Goal: Transaction & Acquisition: Obtain resource

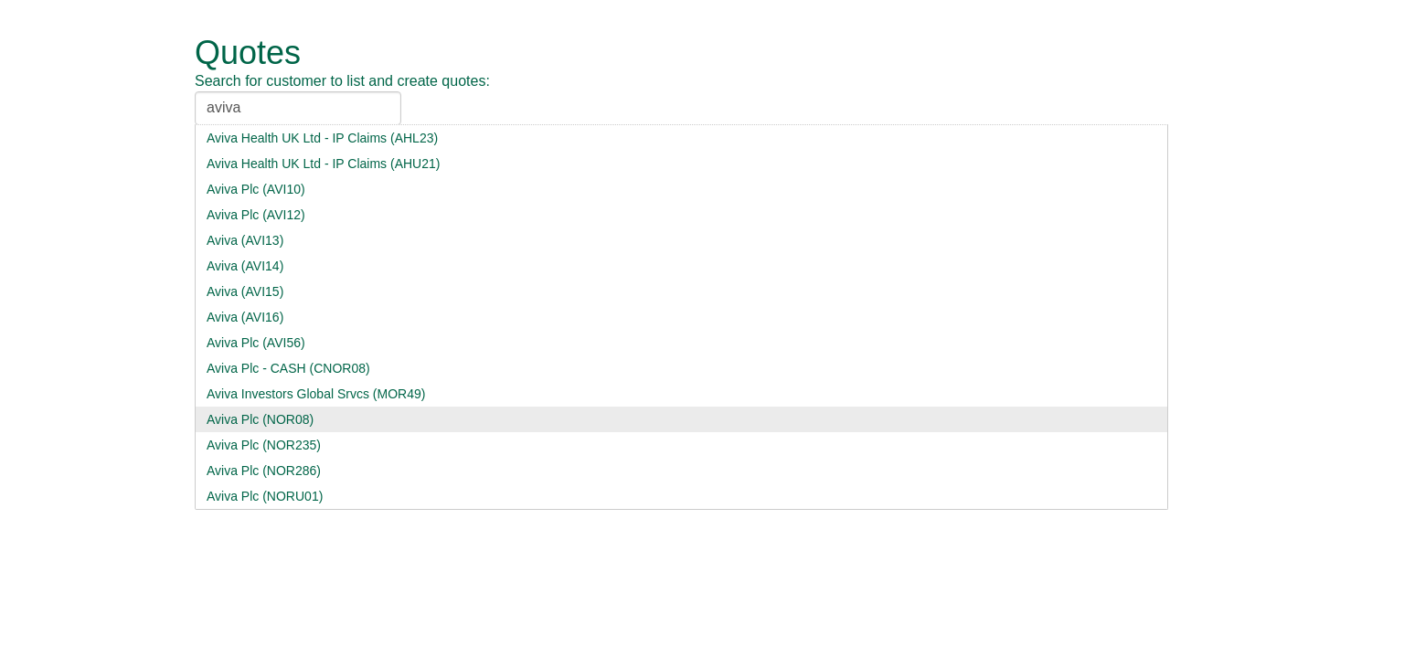
type input "aviva"
click at [273, 421] on div "Aviva Plc (NOR08)" at bounding box center [682, 419] width 950 height 18
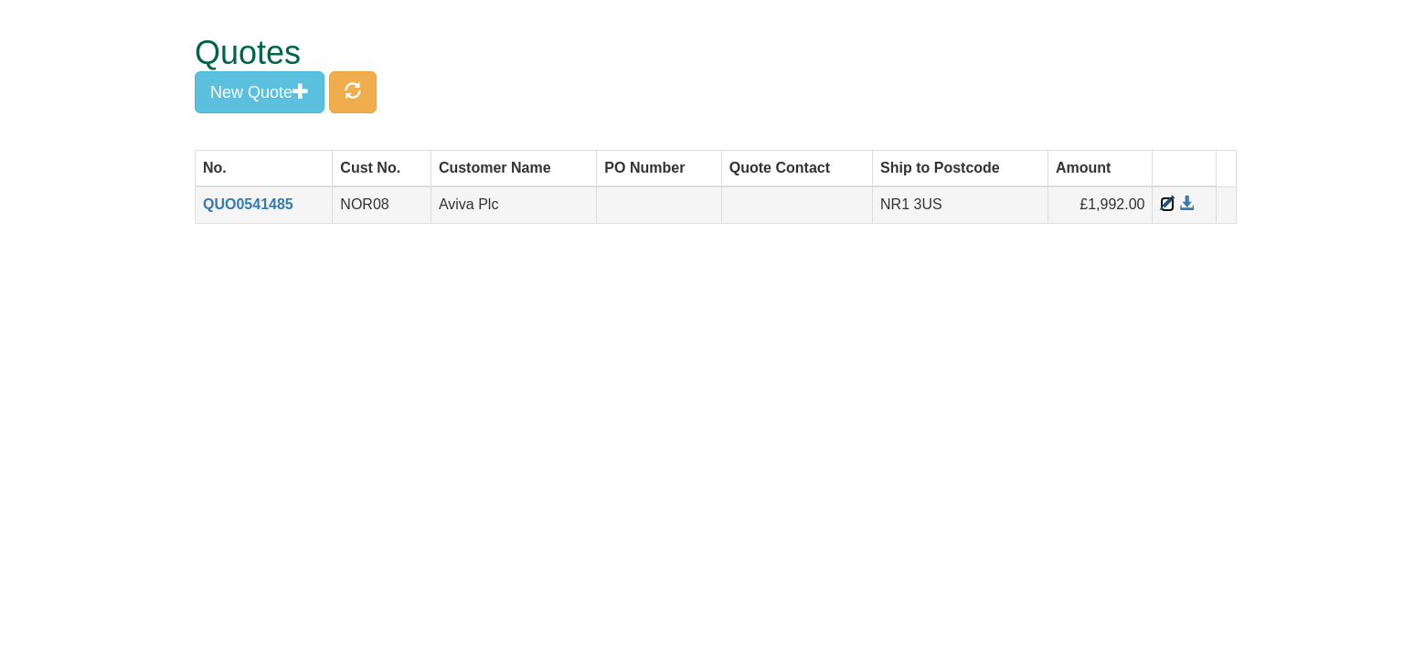
click at [1169, 206] on span at bounding box center [1167, 204] width 15 height 15
click at [352, 84] on span "button" at bounding box center [353, 90] width 16 height 16
click at [250, 80] on button "New Quote" at bounding box center [260, 92] width 130 height 42
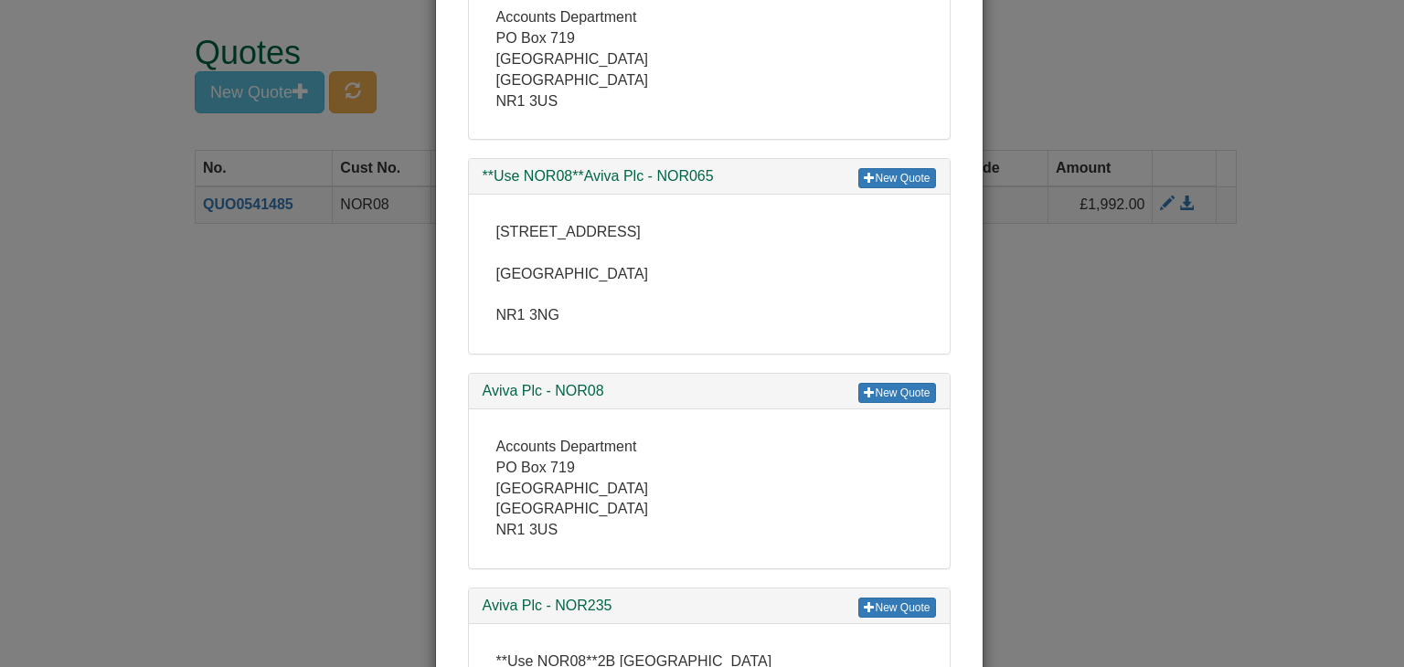
scroll to position [2651, 0]
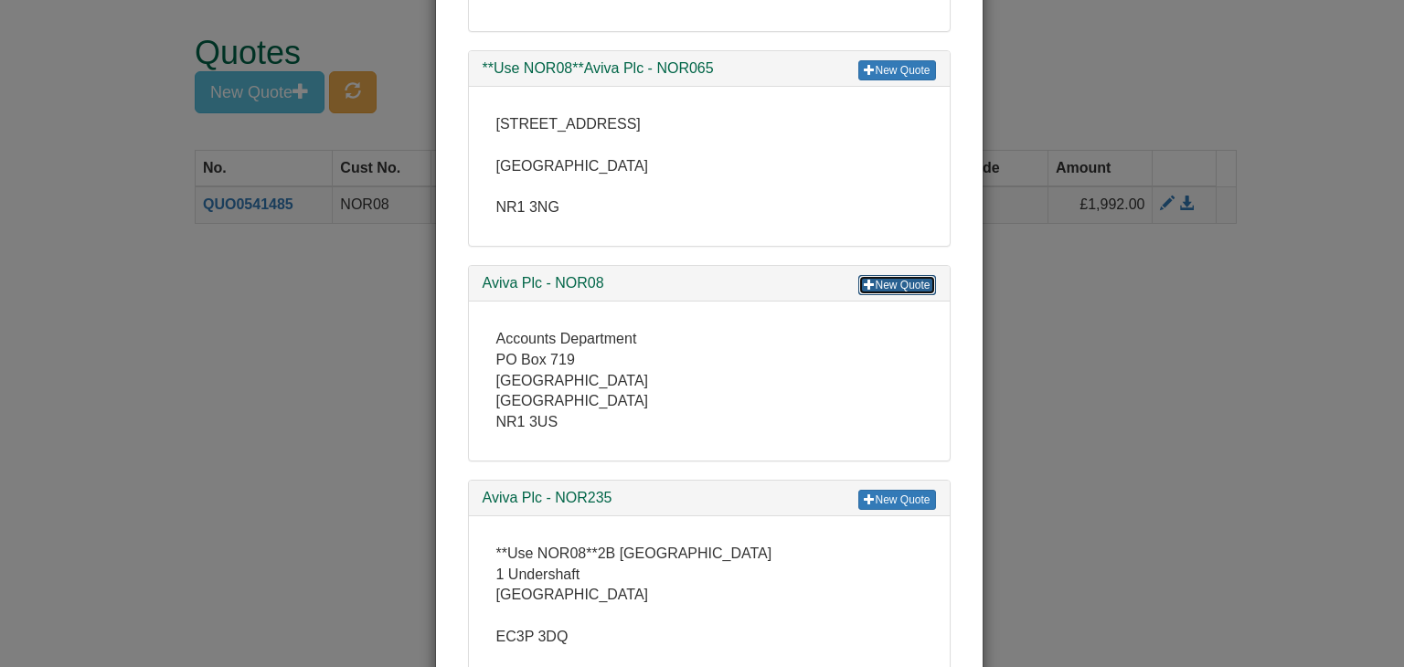
click at [875, 279] on link "New Quote" at bounding box center [896, 285] width 77 height 20
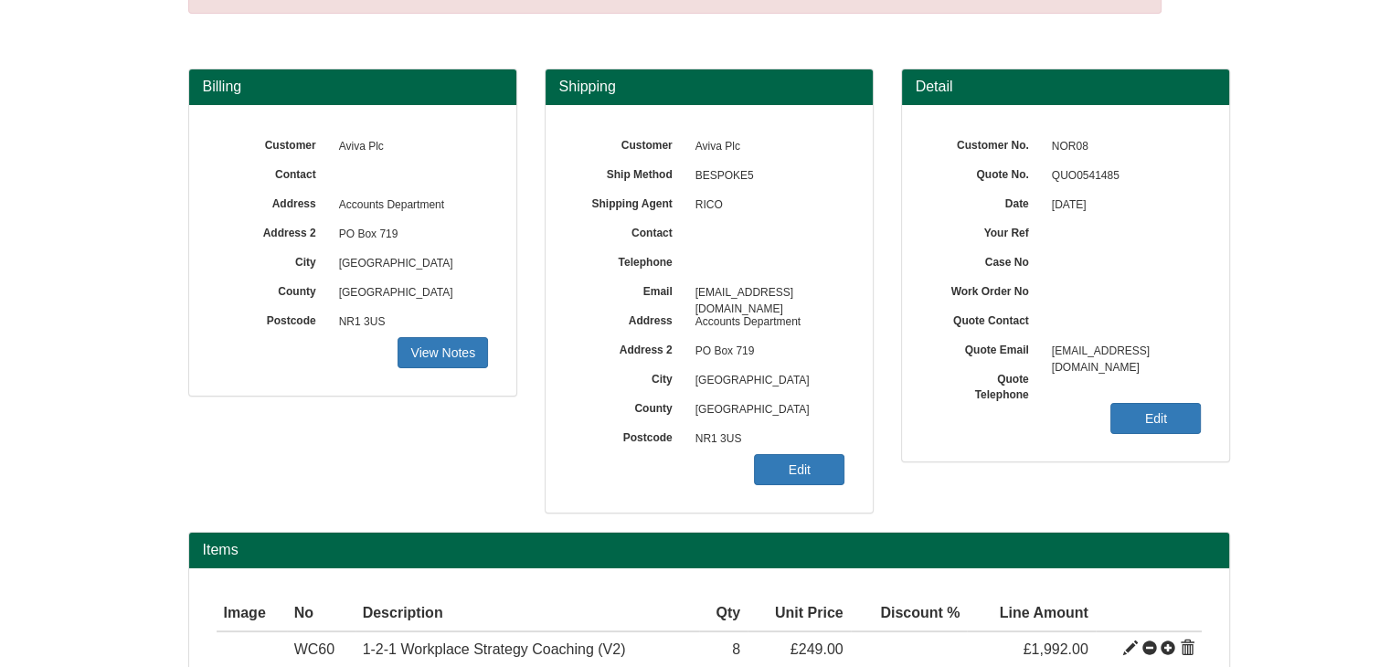
scroll to position [74, 0]
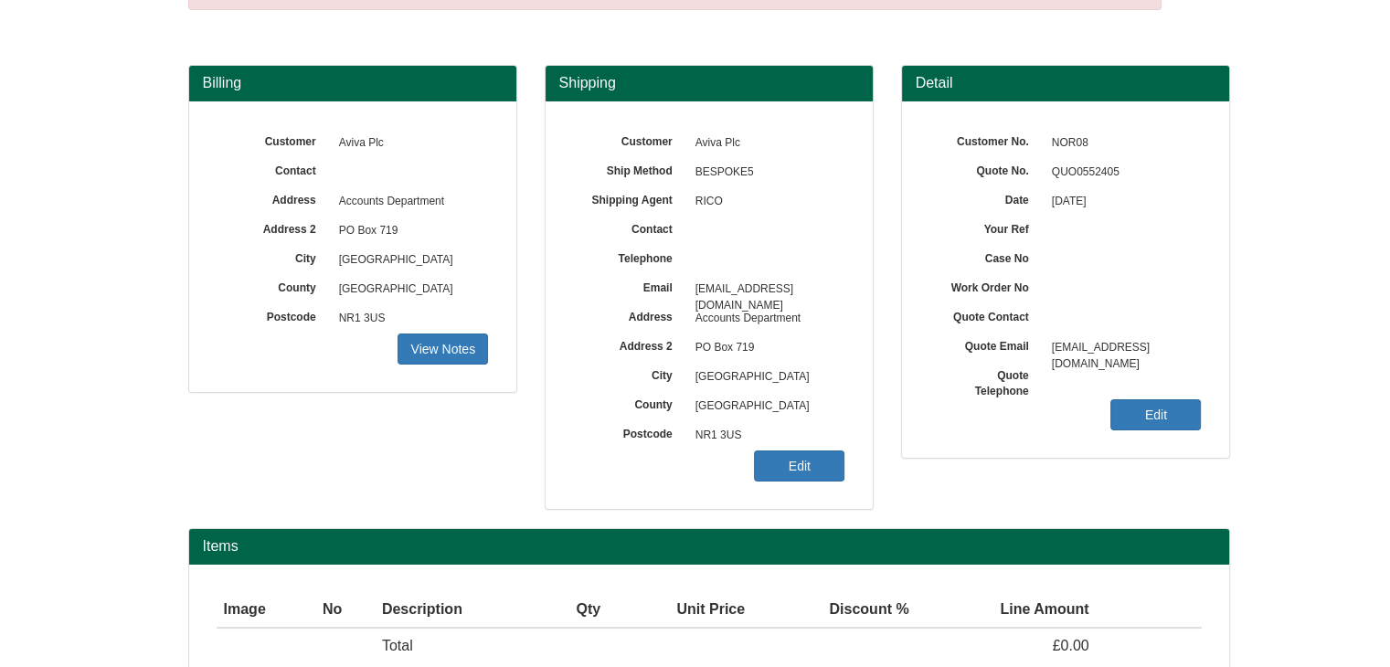
scroll to position [220, 0]
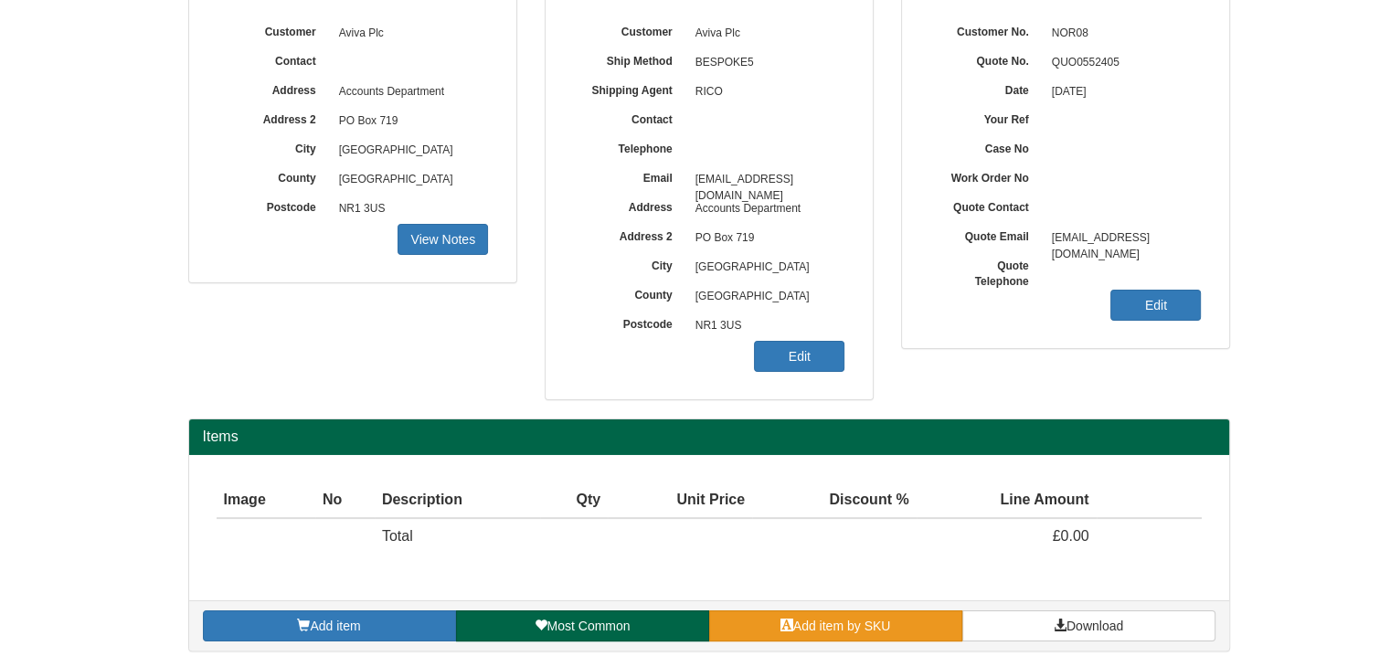
click at [808, 625] on span "Add item by SKU" at bounding box center [842, 626] width 98 height 15
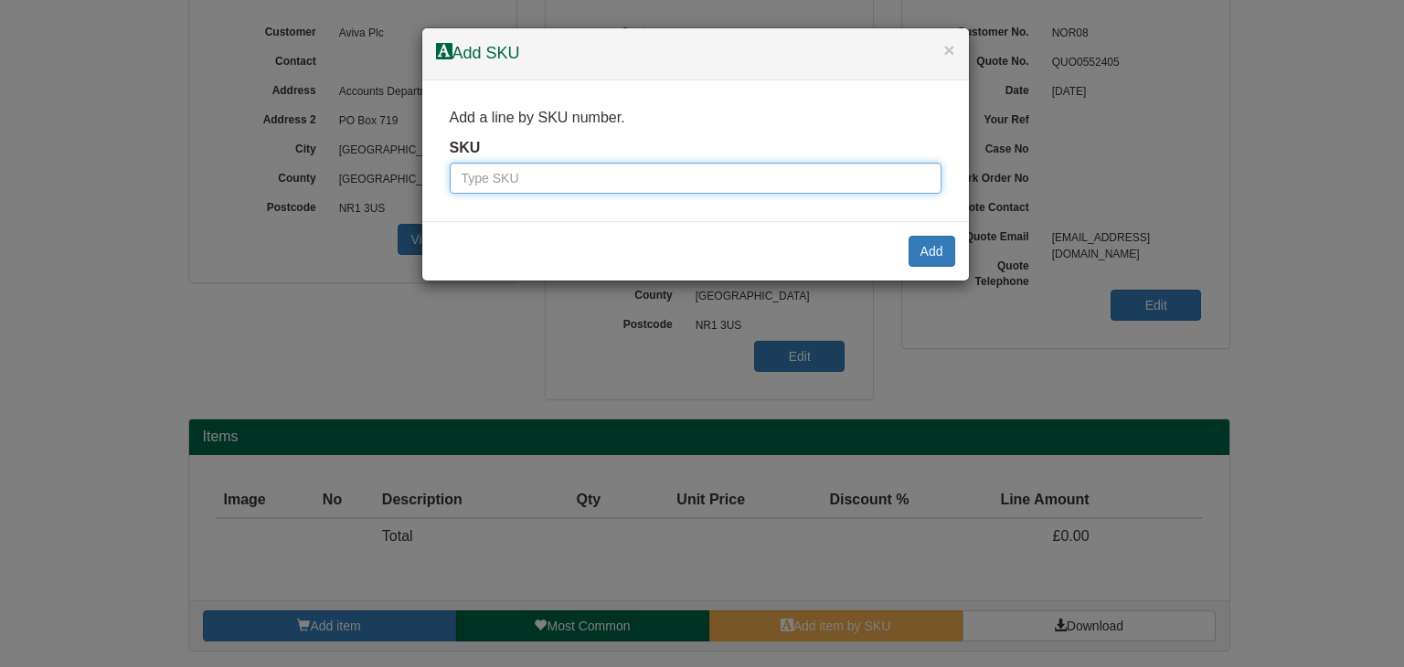
click at [616, 175] on input "text" at bounding box center [696, 178] width 492 height 31
paste input "100138113"
type input "100138113"
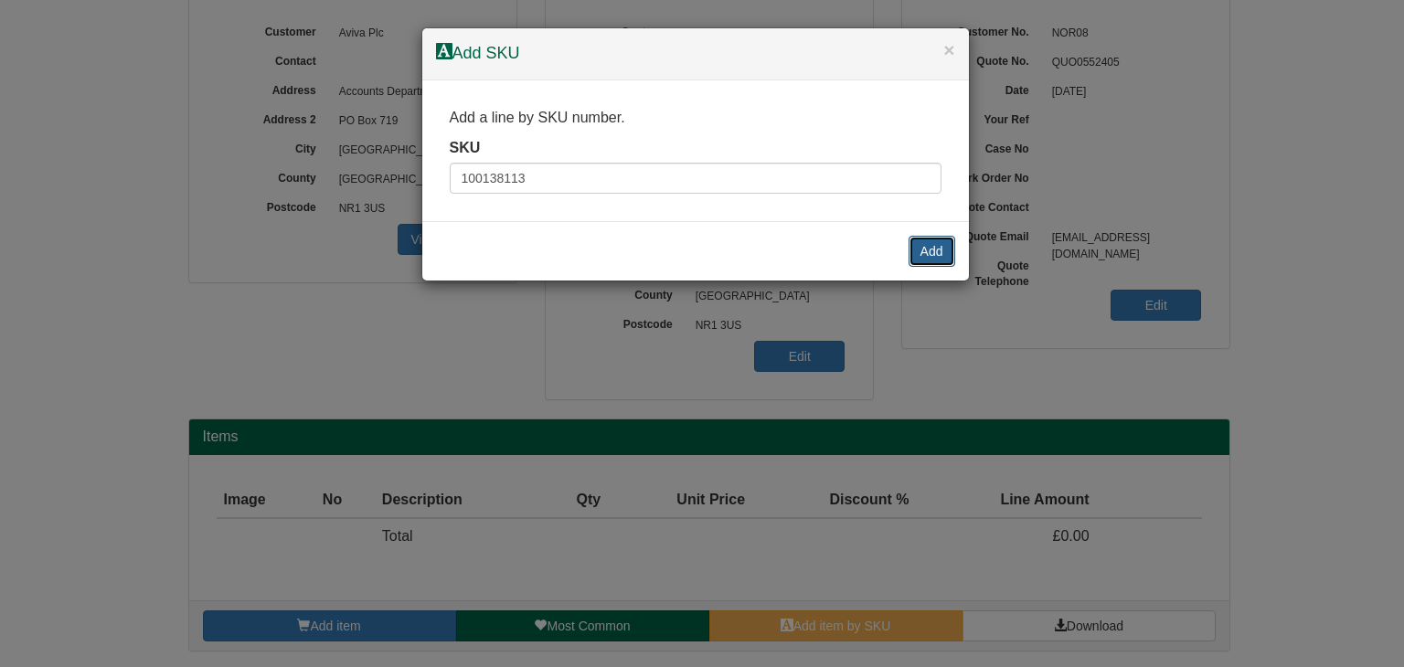
click at [943, 246] on button "Add" at bounding box center [932, 251] width 47 height 31
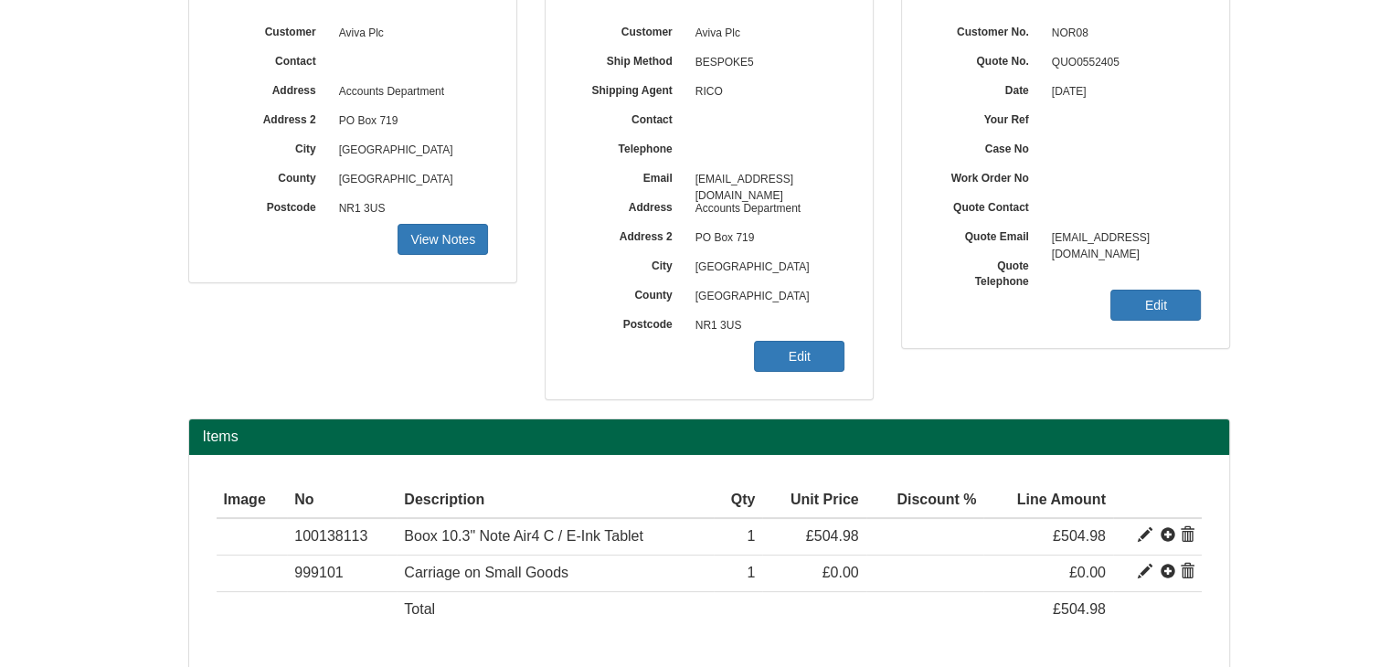
scroll to position [292, 0]
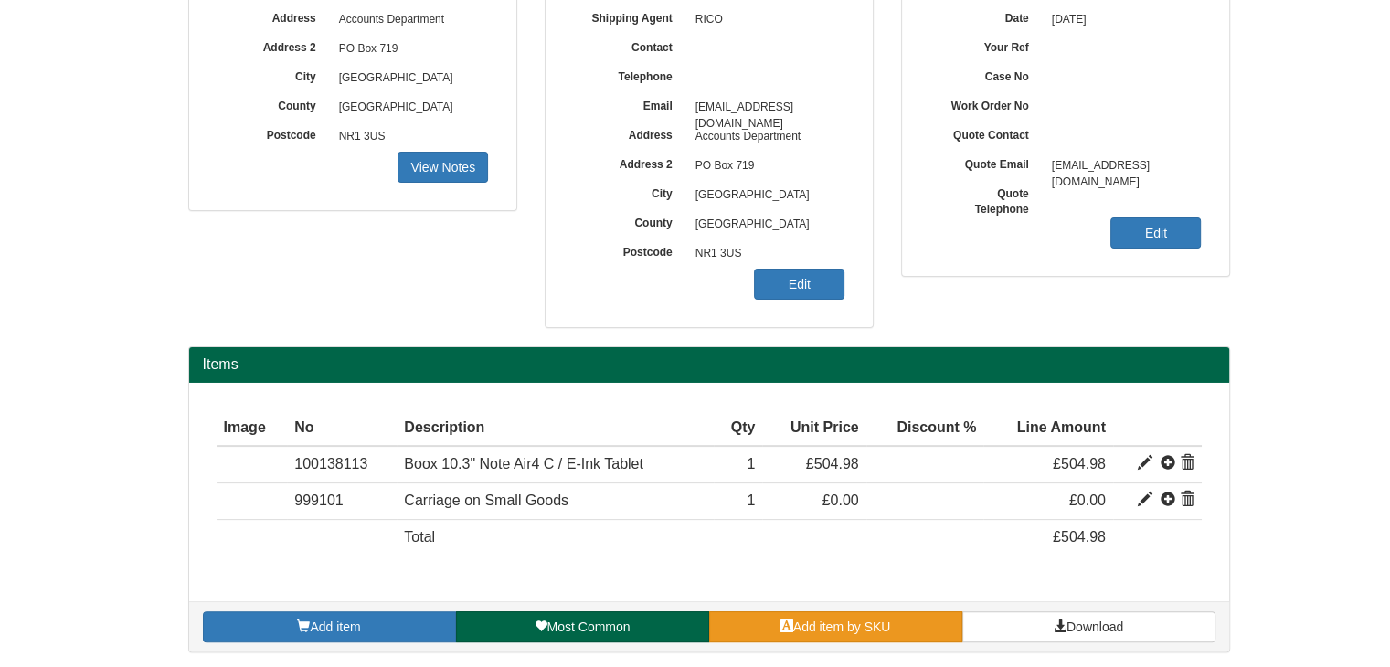
click at [769, 619] on link "Add item by SKU" at bounding box center [835, 626] width 253 height 31
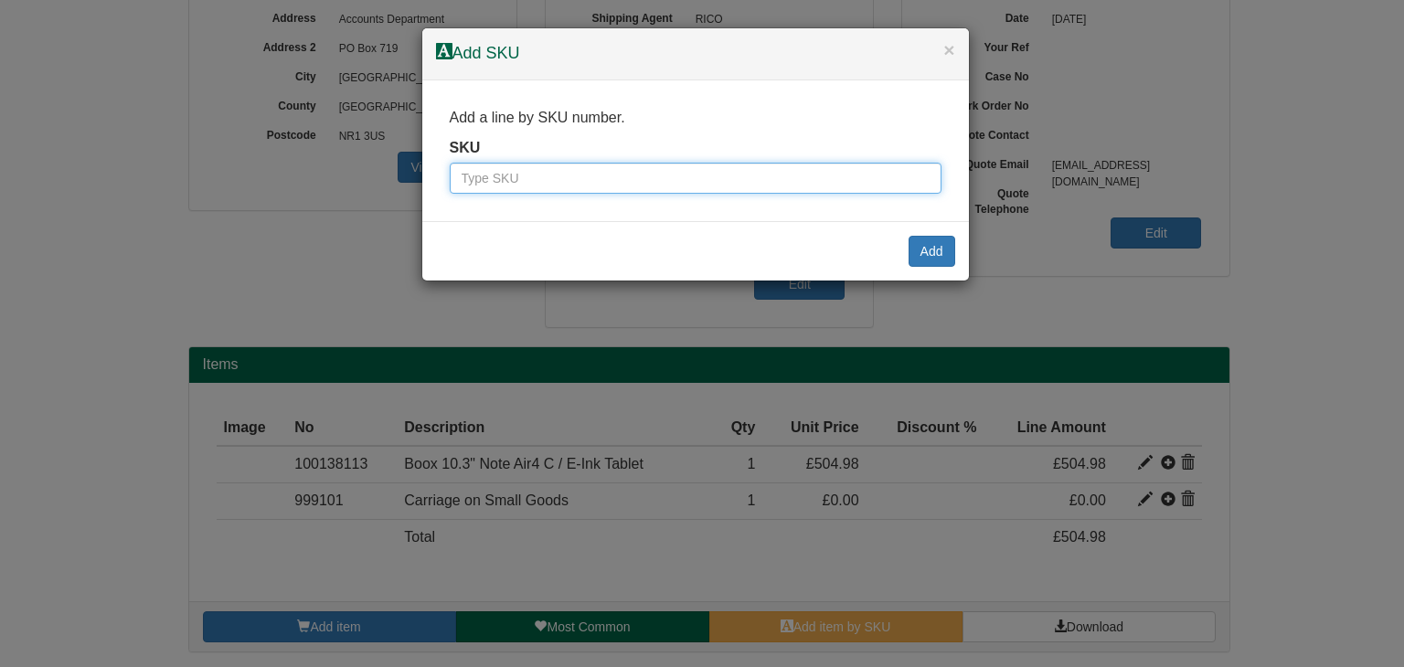
click at [646, 178] on input "text" at bounding box center [696, 178] width 492 height 31
paste input "100142418"
type input "100142418"
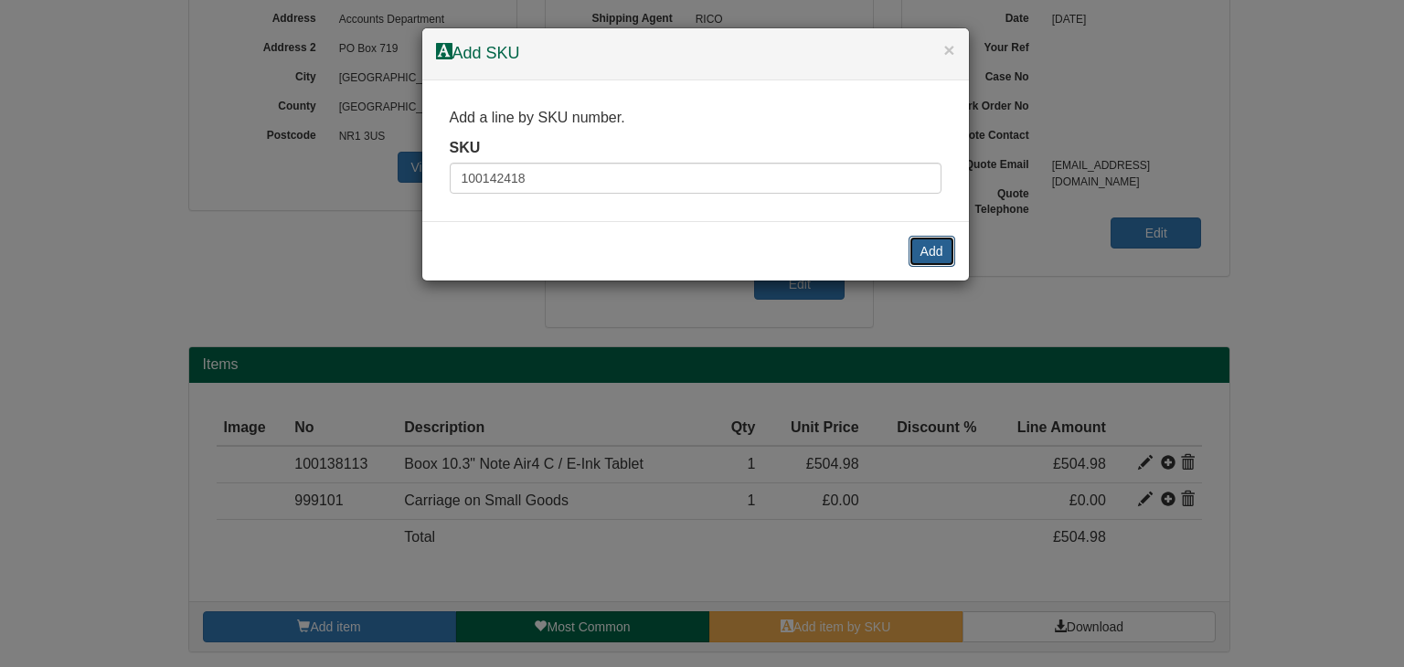
click at [937, 246] on button "Add" at bounding box center [932, 251] width 47 height 31
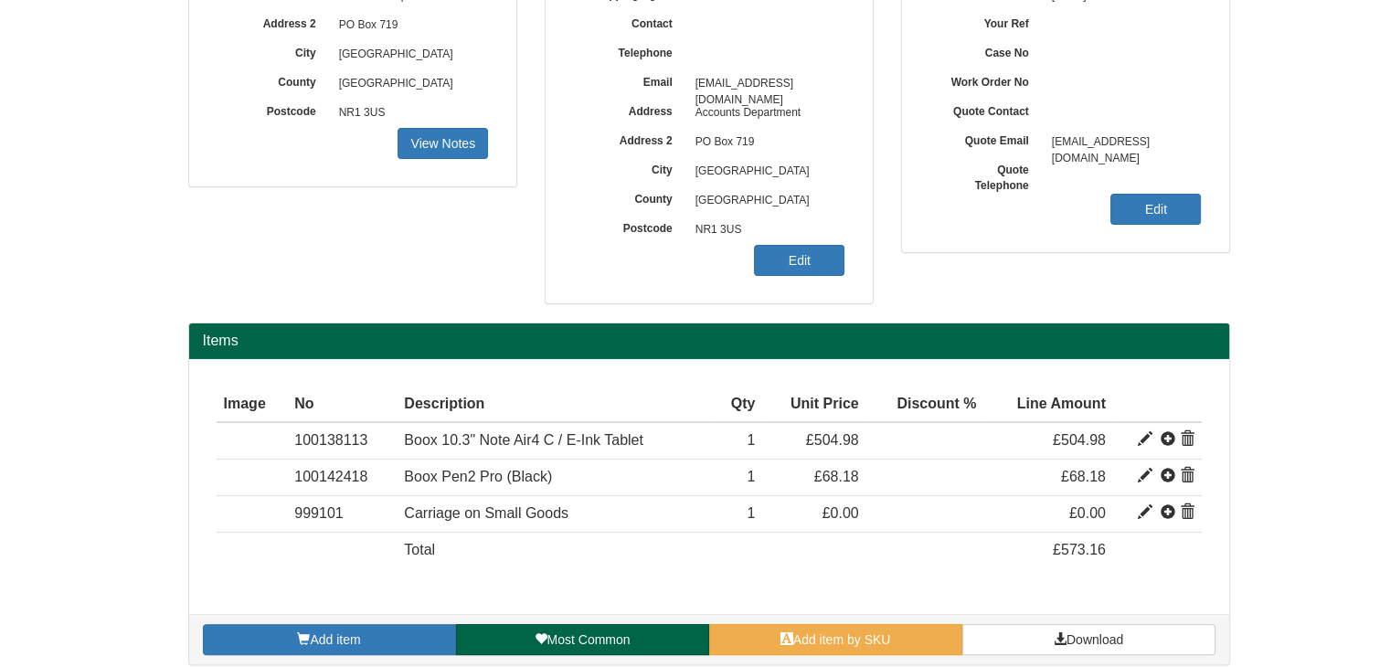
scroll to position [329, 0]
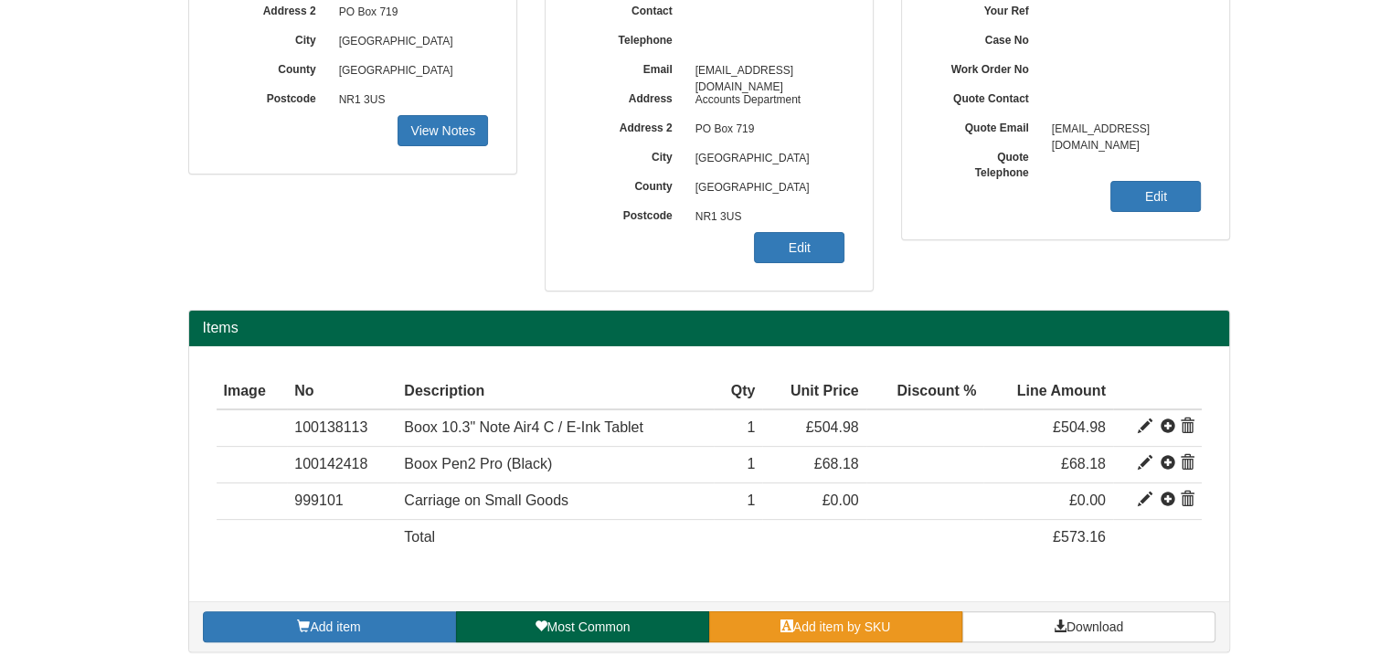
click at [820, 628] on span "Add item by SKU" at bounding box center [842, 627] width 98 height 15
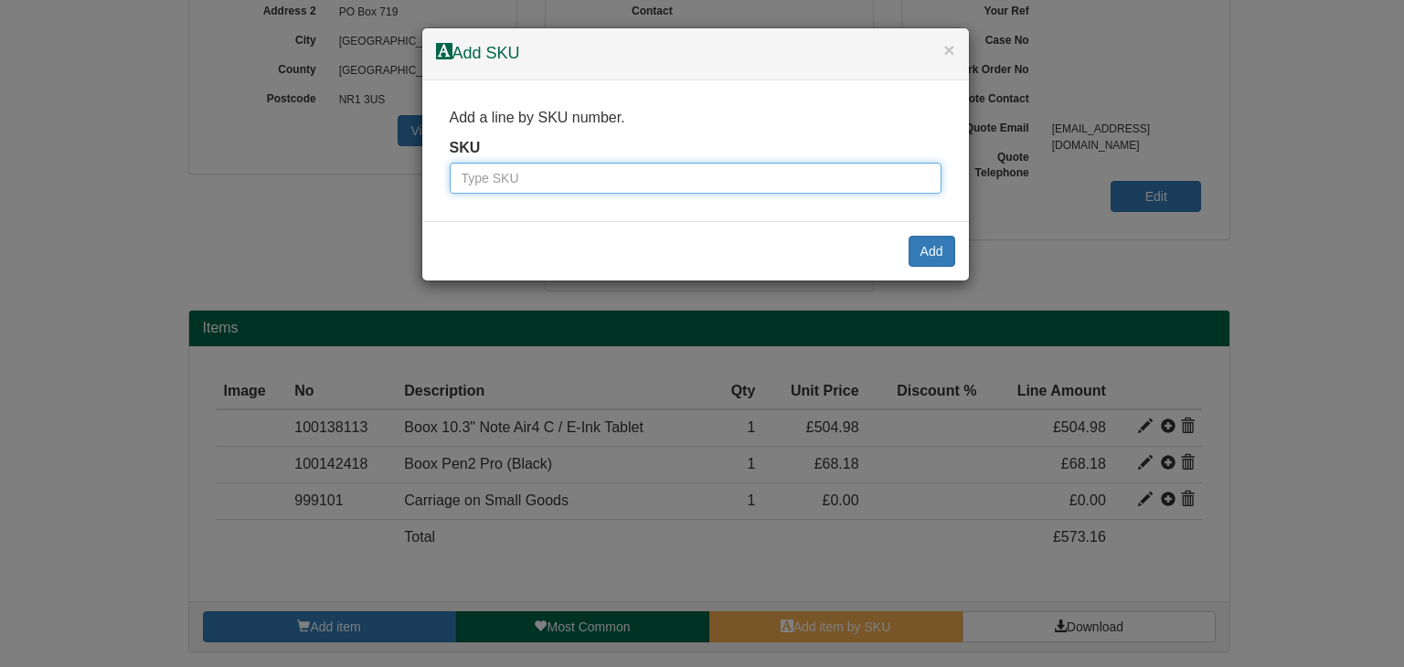
click at [672, 178] on input "text" at bounding box center [696, 178] width 492 height 31
type input "wc59"
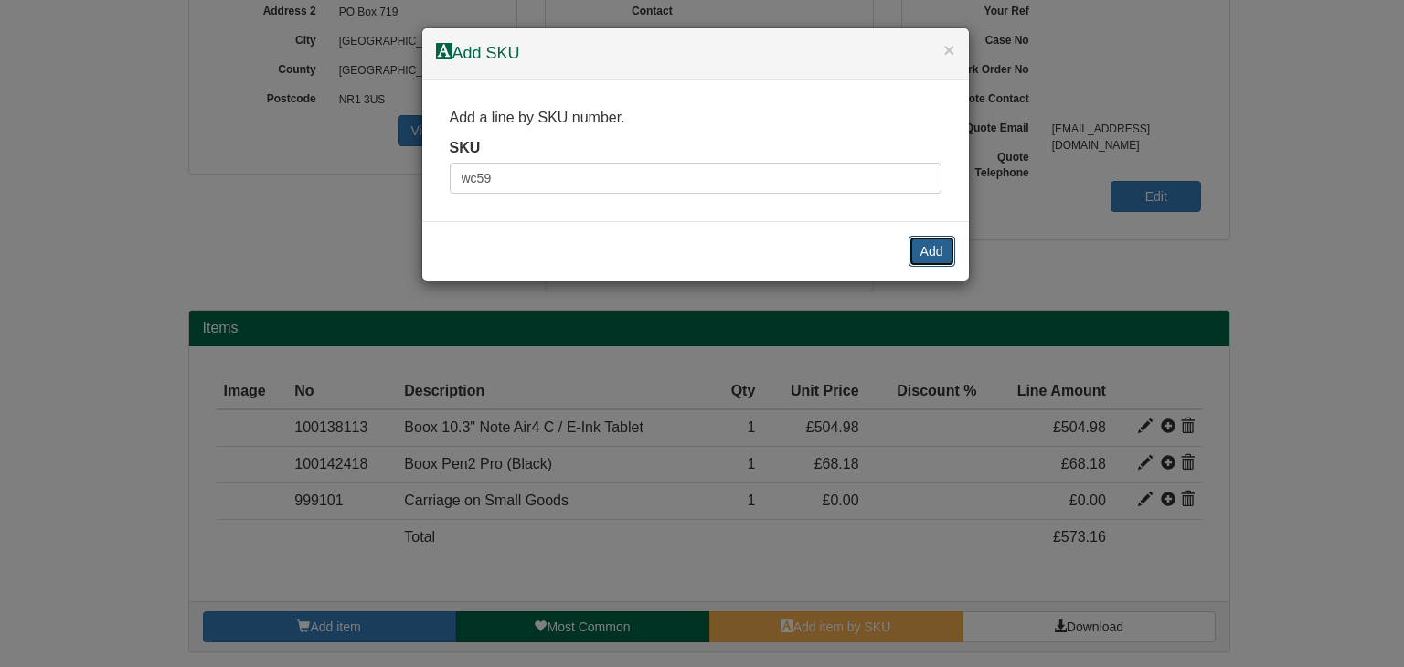
click at [934, 250] on button "Add" at bounding box center [932, 251] width 47 height 31
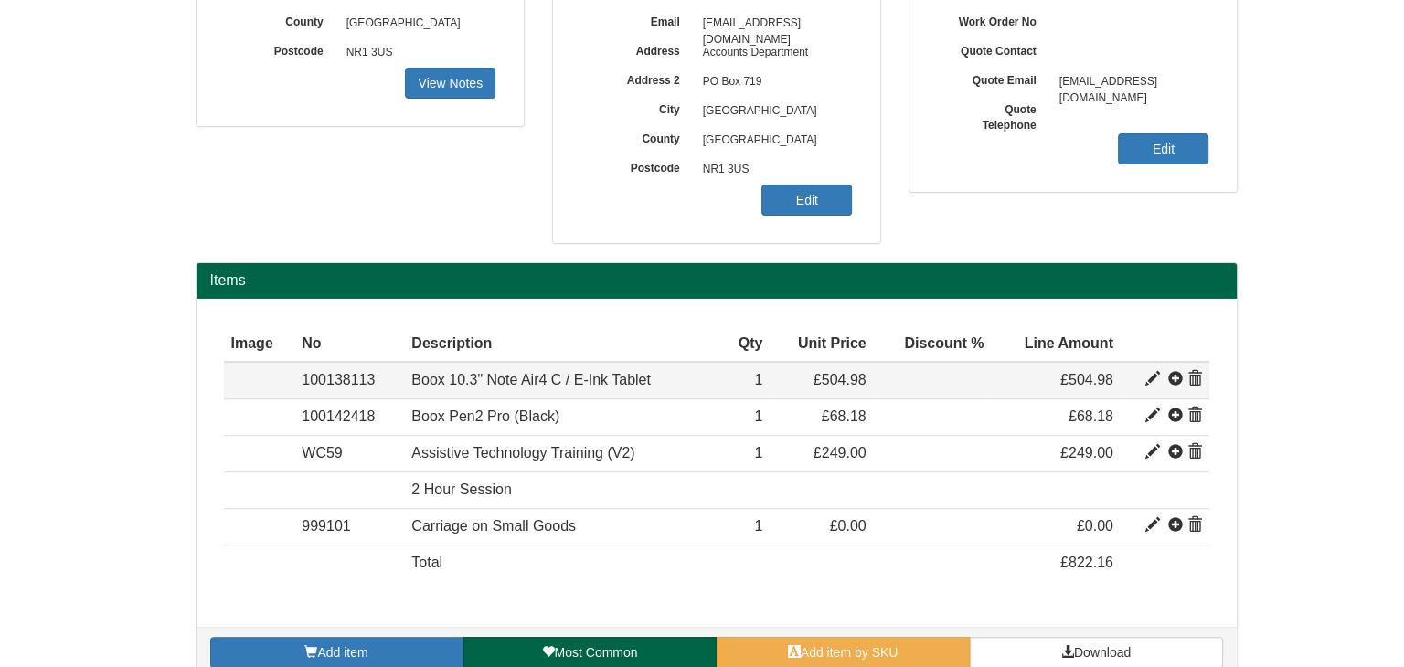
scroll to position [402, 0]
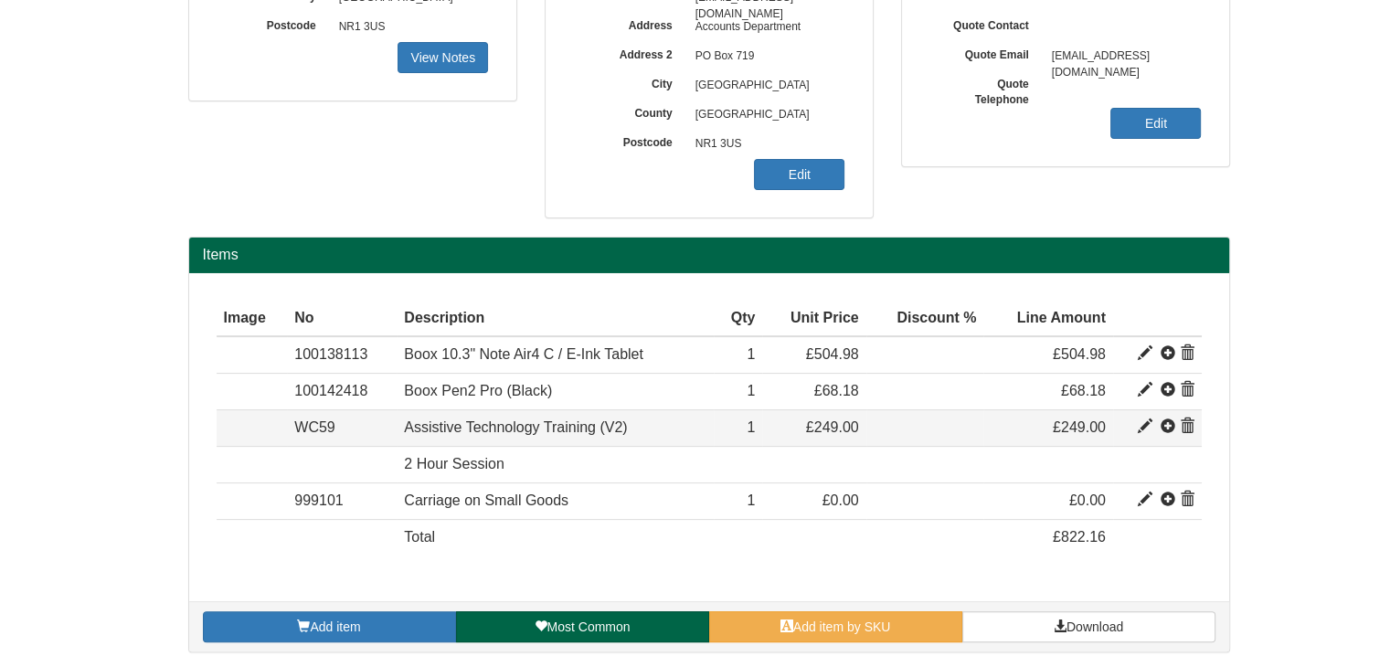
click at [1141, 425] on span at bounding box center [1145, 427] width 15 height 15
type input "Assistive Technology Training (V2)"
type input "149.00"
type input "249.00"
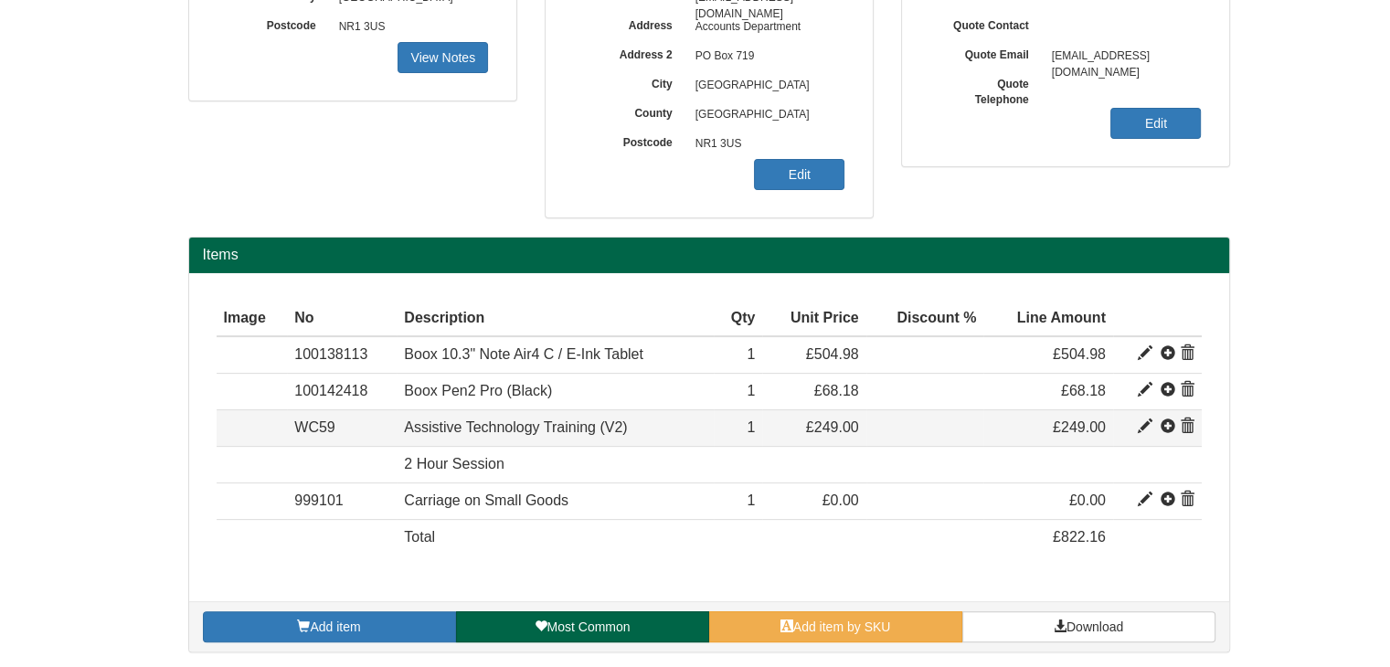
type input "1"
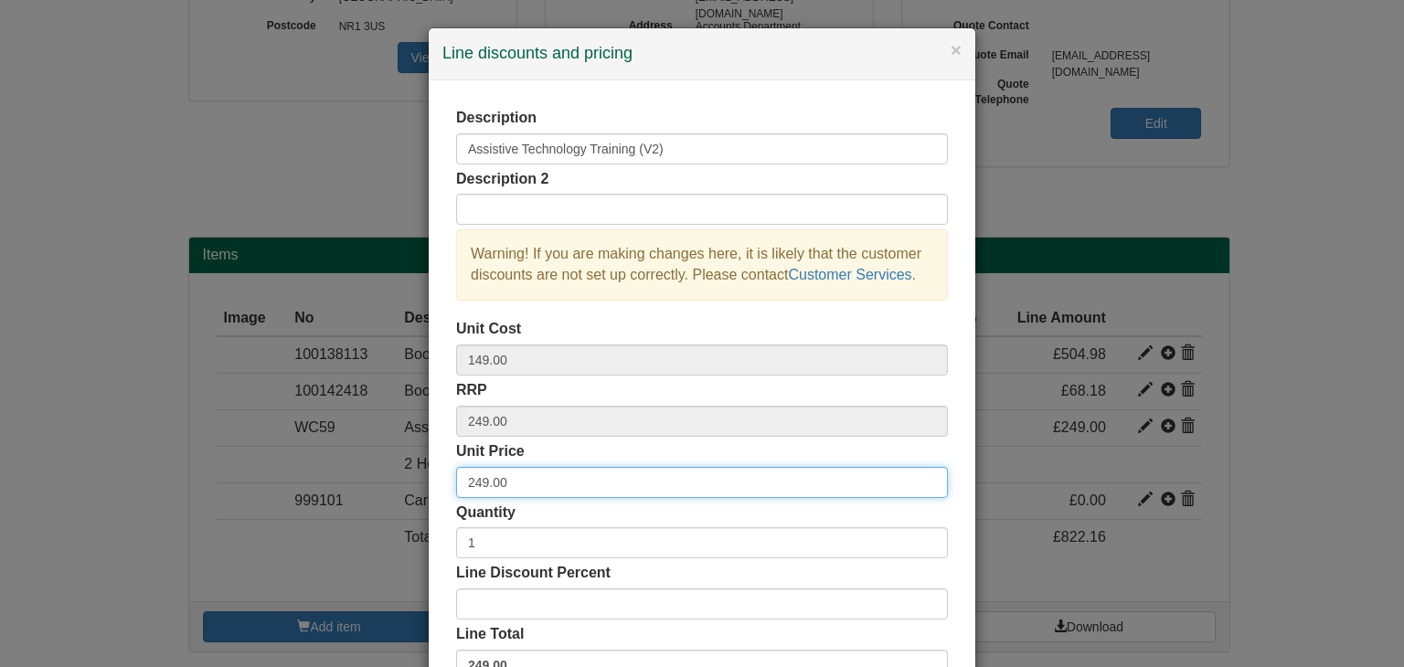
drag, startPoint x: 512, startPoint y: 471, endPoint x: 360, endPoint y: 455, distance: 152.5
click at [361, 457] on div "× Line discounts and pricing Description Assistive Technology Training (V2) Des…" at bounding box center [702, 333] width 1404 height 667
type input "199"
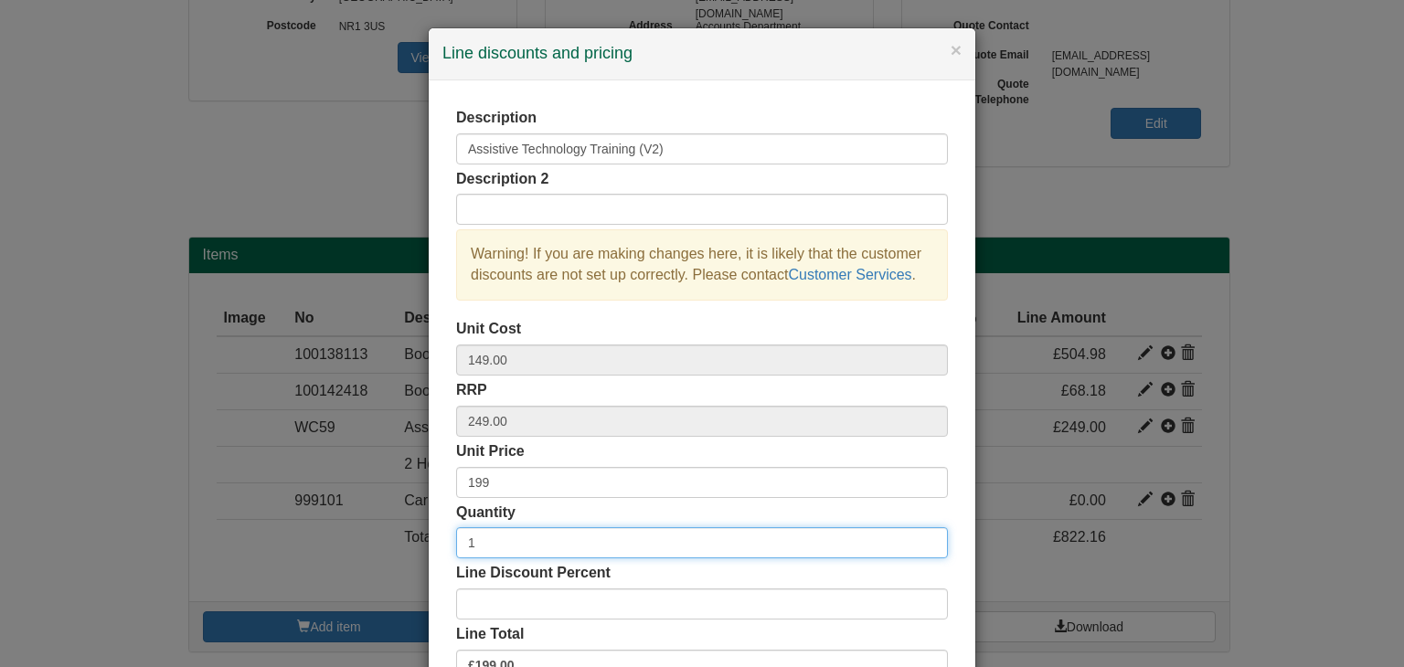
drag, startPoint x: 483, startPoint y: 538, endPoint x: 451, endPoint y: 538, distance: 32.0
click at [456, 538] on input "1" at bounding box center [702, 542] width 492 height 31
type input "3"
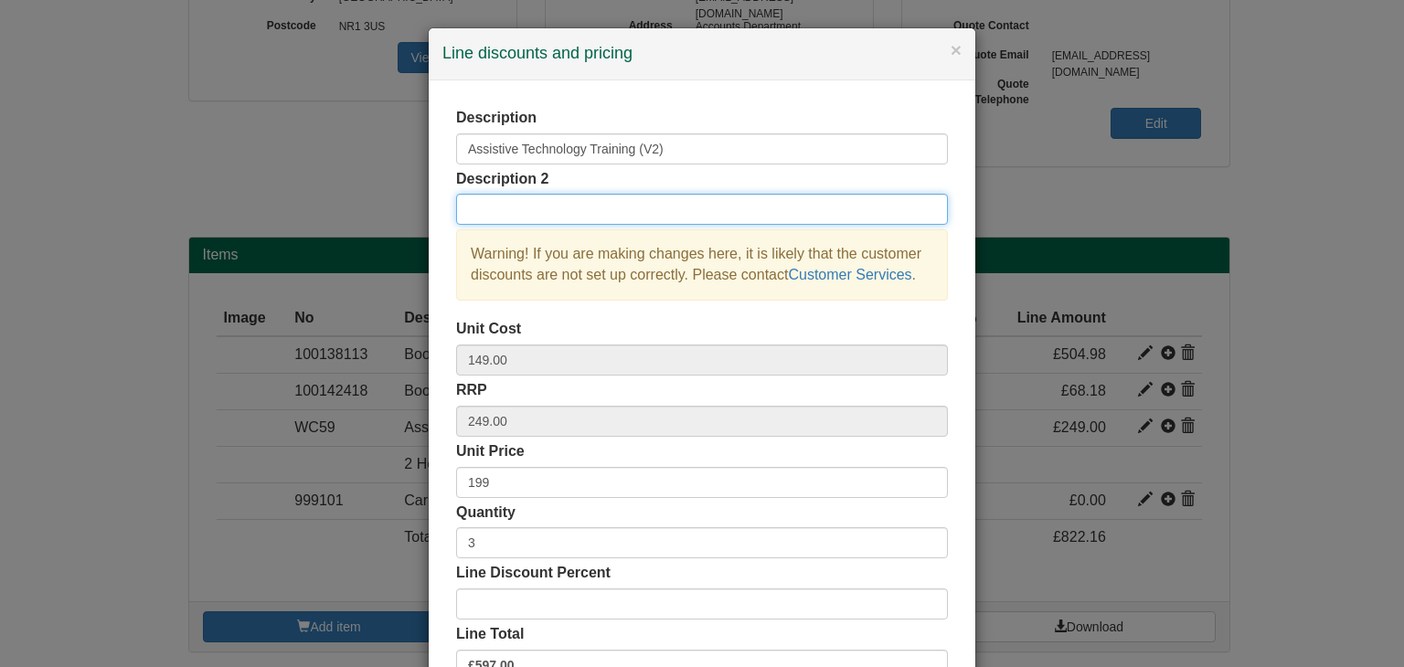
click at [510, 209] on input "text" at bounding box center [702, 209] width 492 height 31
click input "Save" at bounding box center [0, 0] width 0 height 0
type input "Read & Write"
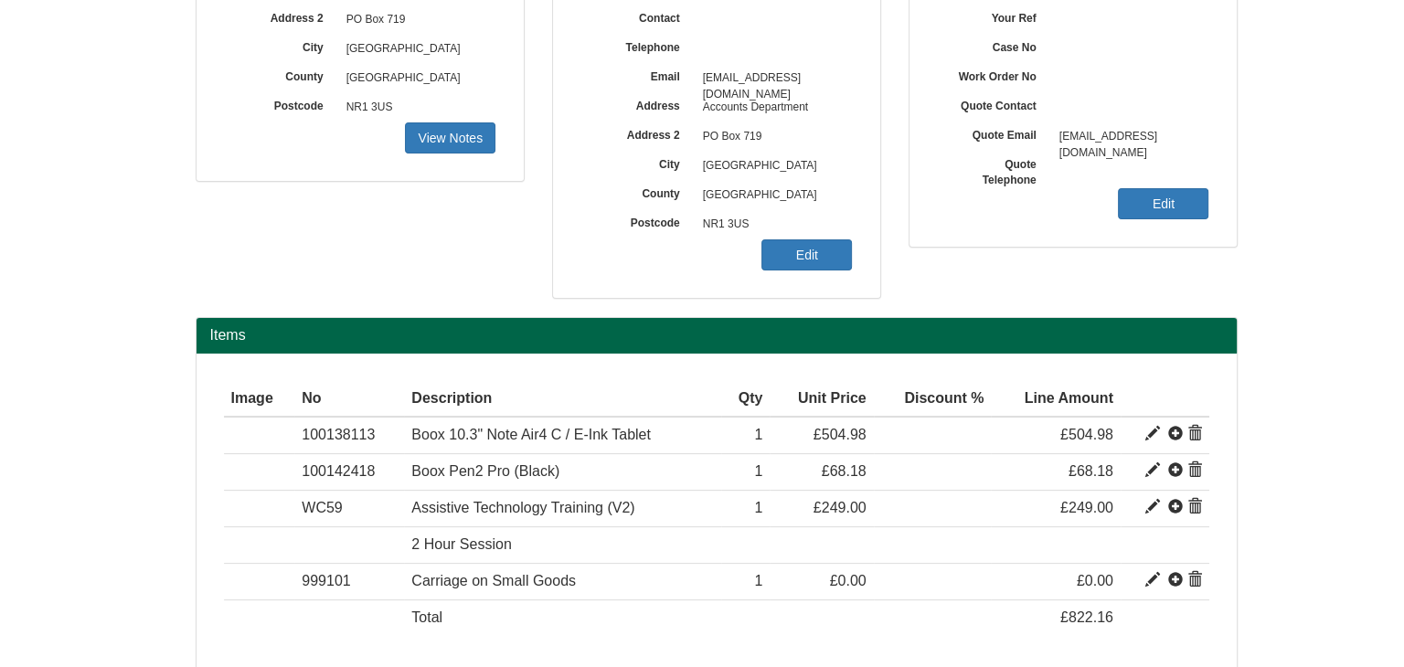
scroll to position [366, 0]
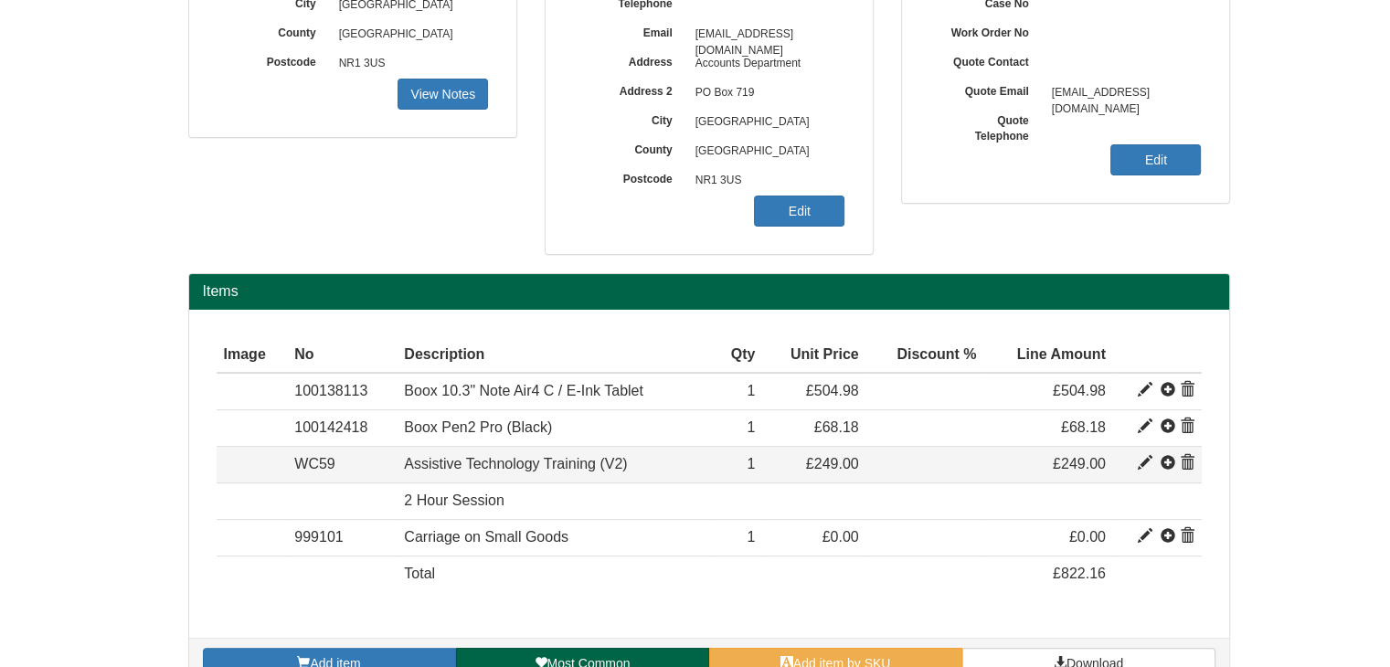
click at [1141, 465] on span at bounding box center [1145, 463] width 15 height 15
type input "Assistive Technology Training (V2)"
type input "149.00"
type input "249.00"
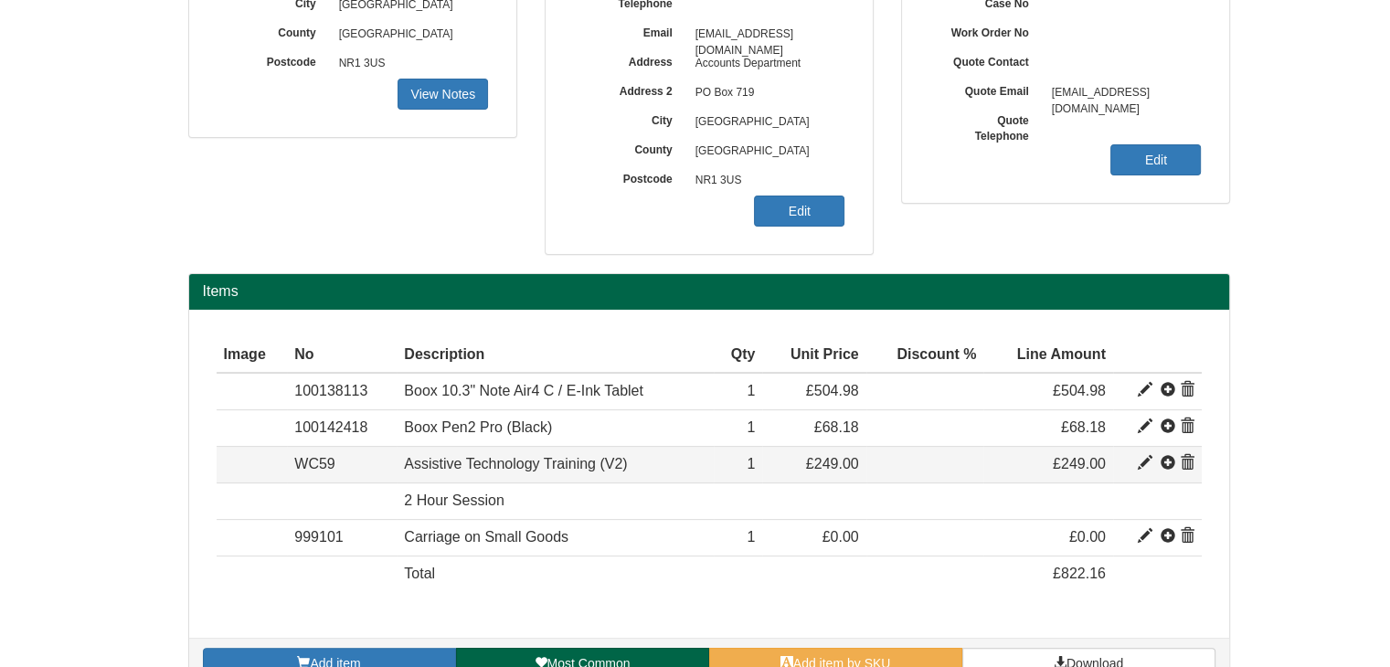
type input "1"
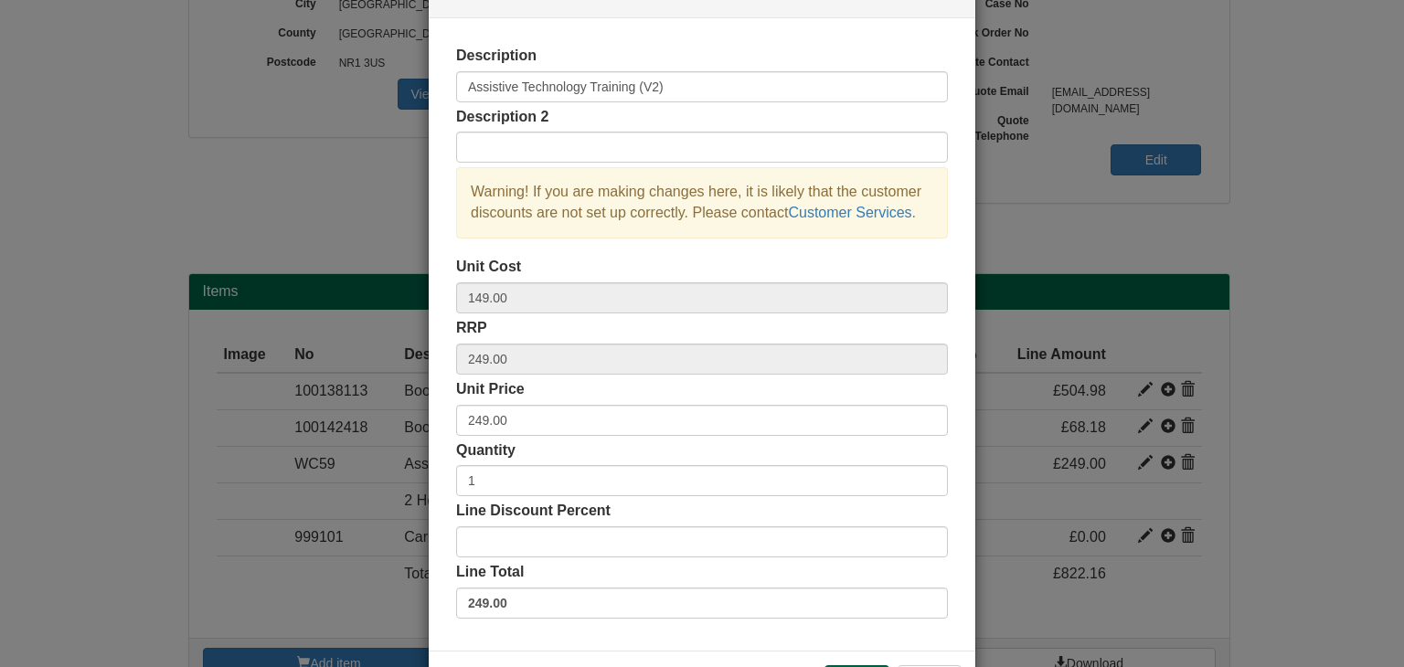
scroll to position [91, 0]
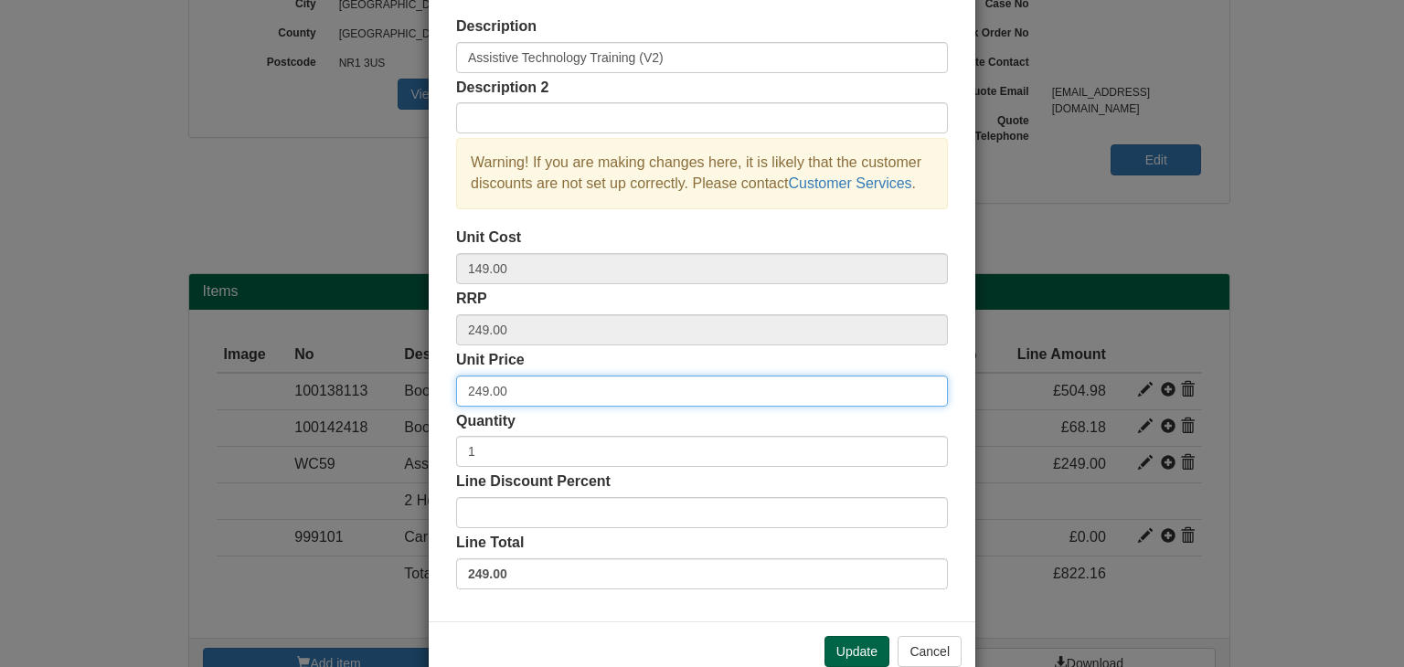
drag, startPoint x: 514, startPoint y: 384, endPoint x: 400, endPoint y: 383, distance: 113.3
click at [400, 383] on div "× Line discounts and pricing Description Assistive Technology Training (V2) Des…" at bounding box center [702, 333] width 1404 height 667
type input "199"
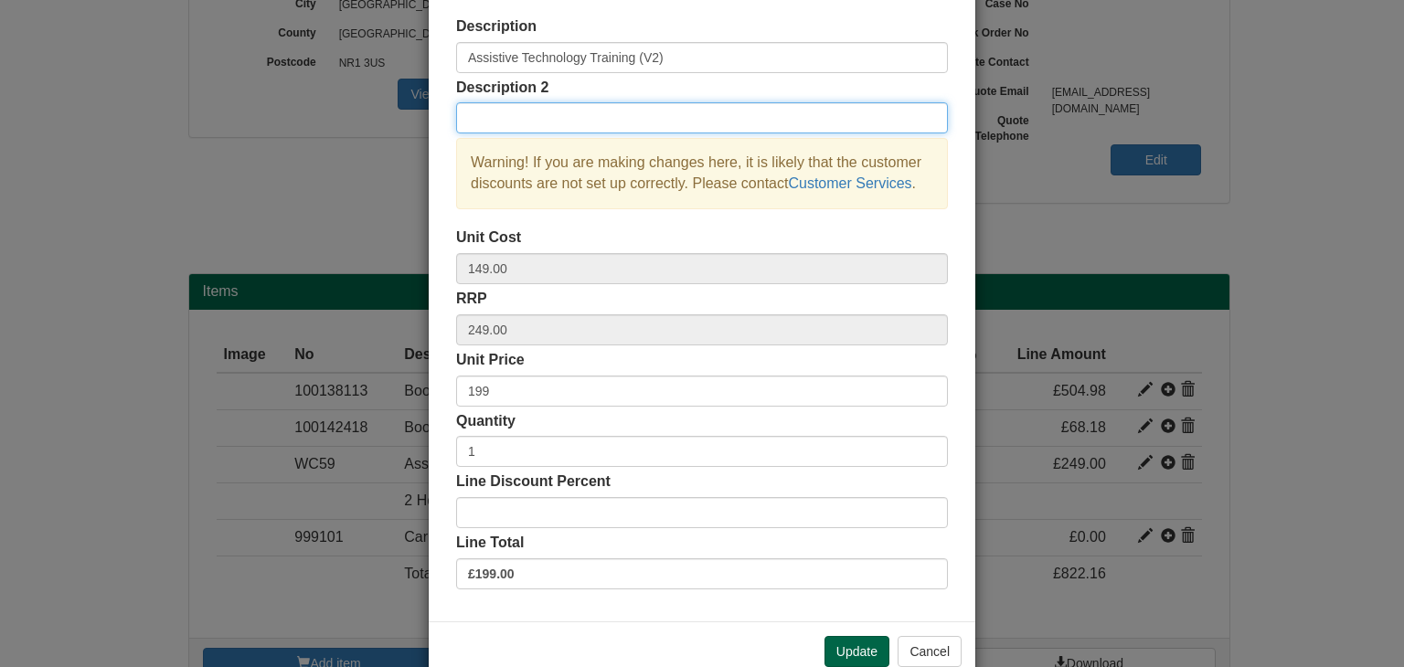
click at [512, 112] on input "text" at bounding box center [702, 117] width 492 height 31
type input "Read & Write and Boox tablet"
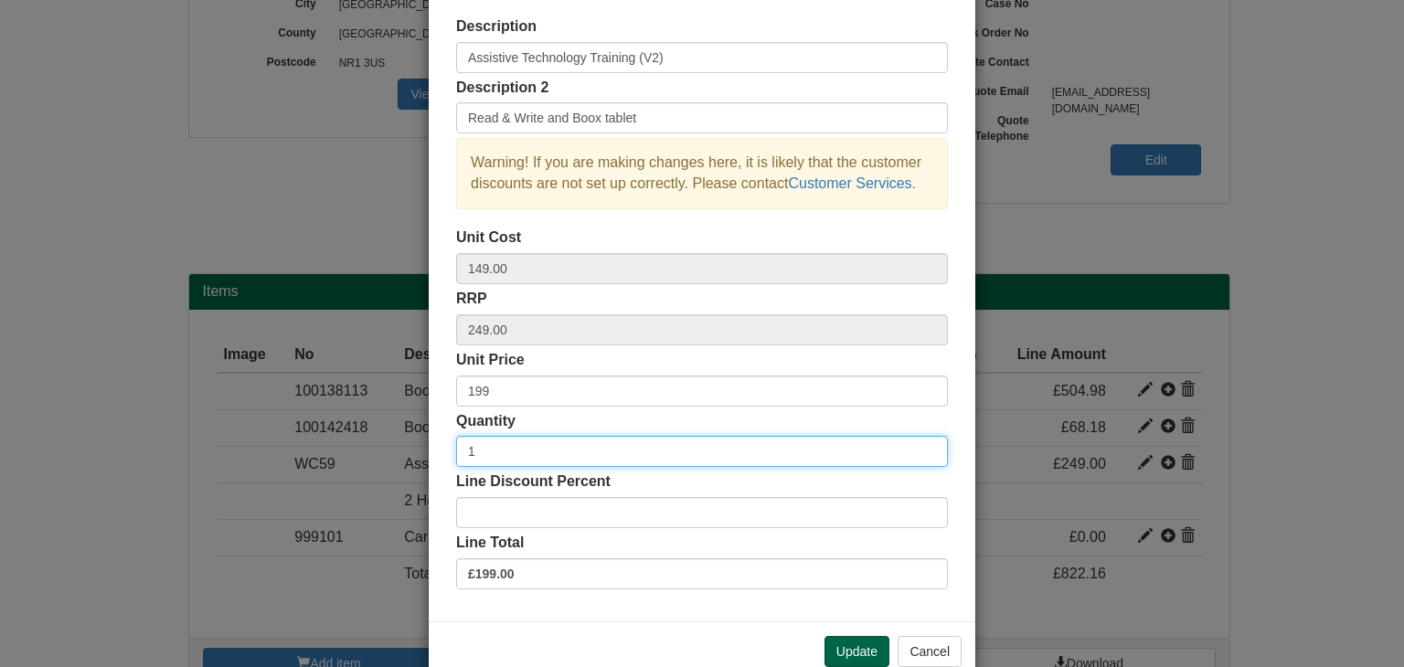
drag, startPoint x: 477, startPoint y: 447, endPoint x: 454, endPoint y: 447, distance: 22.9
click at [456, 447] on input "1" at bounding box center [702, 451] width 492 height 31
type input "3"
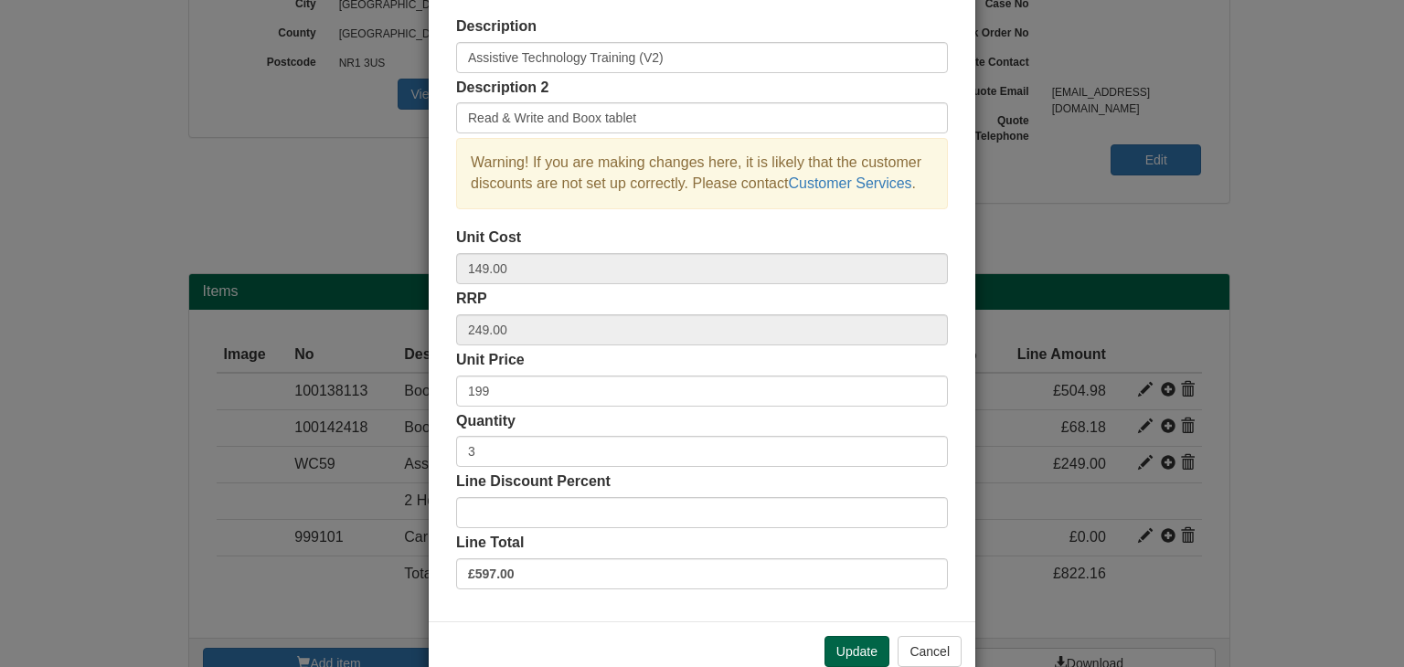
click at [444, 452] on div "Description Assistive Technology Training (V2) Description 2 Read & Write and B…" at bounding box center [702, 305] width 547 height 633
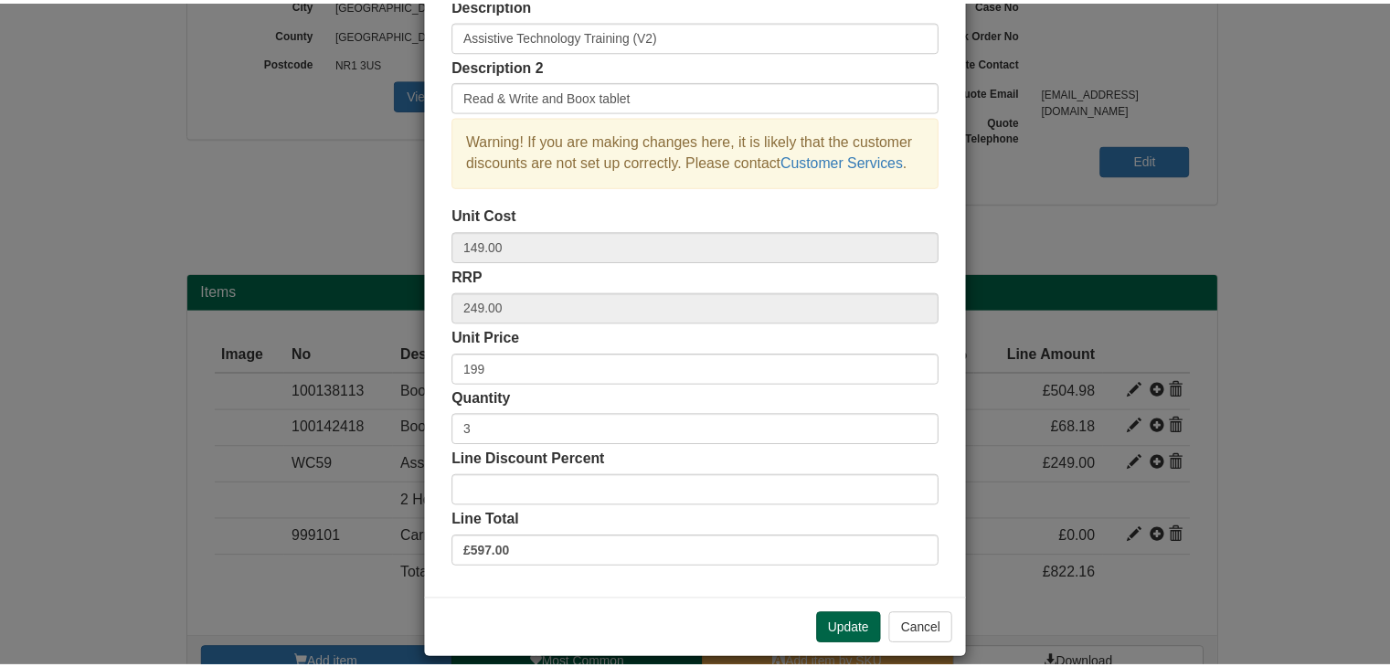
scroll to position [132, 0]
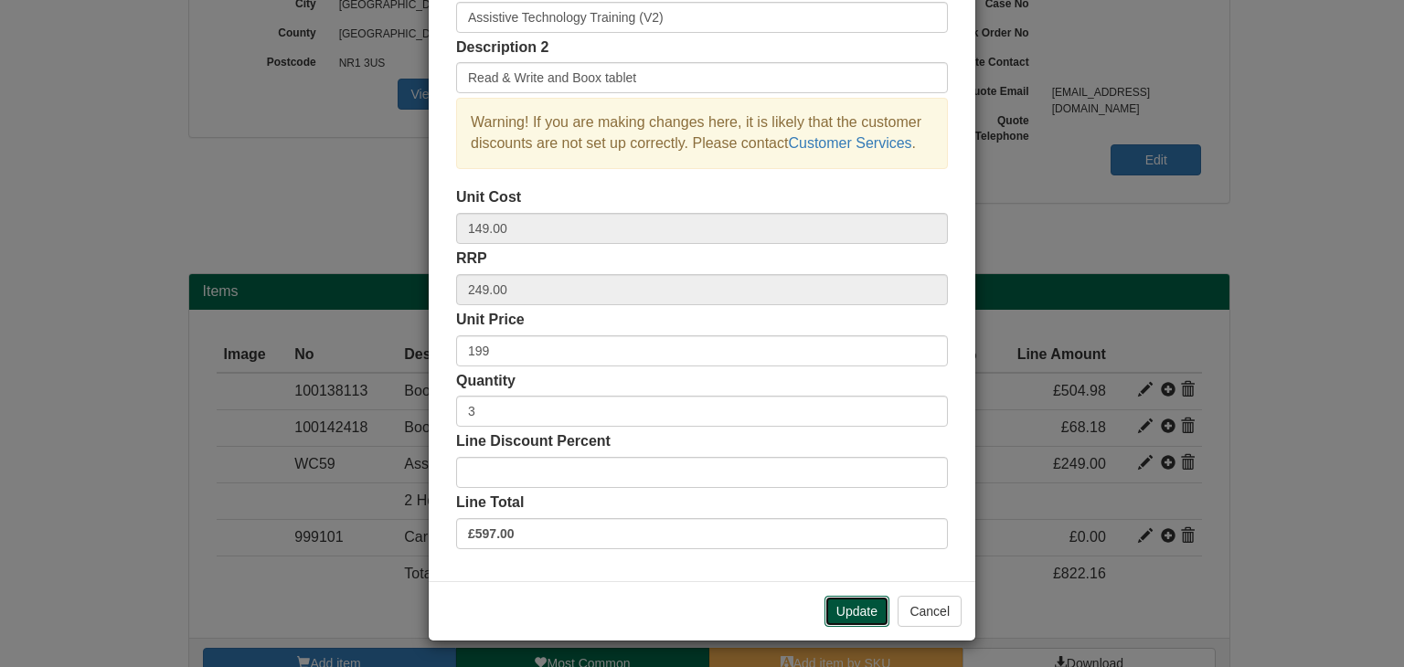
click at [843, 606] on button "Update" at bounding box center [856, 611] width 65 height 31
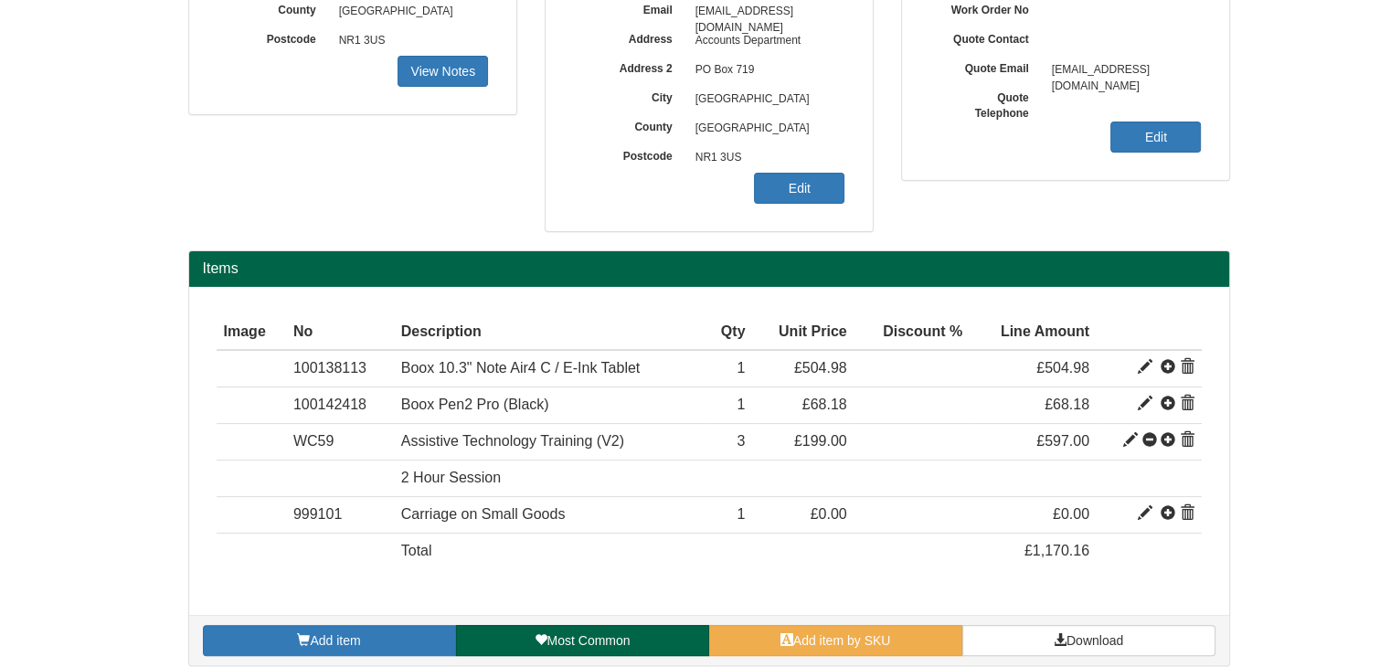
scroll to position [402, 0]
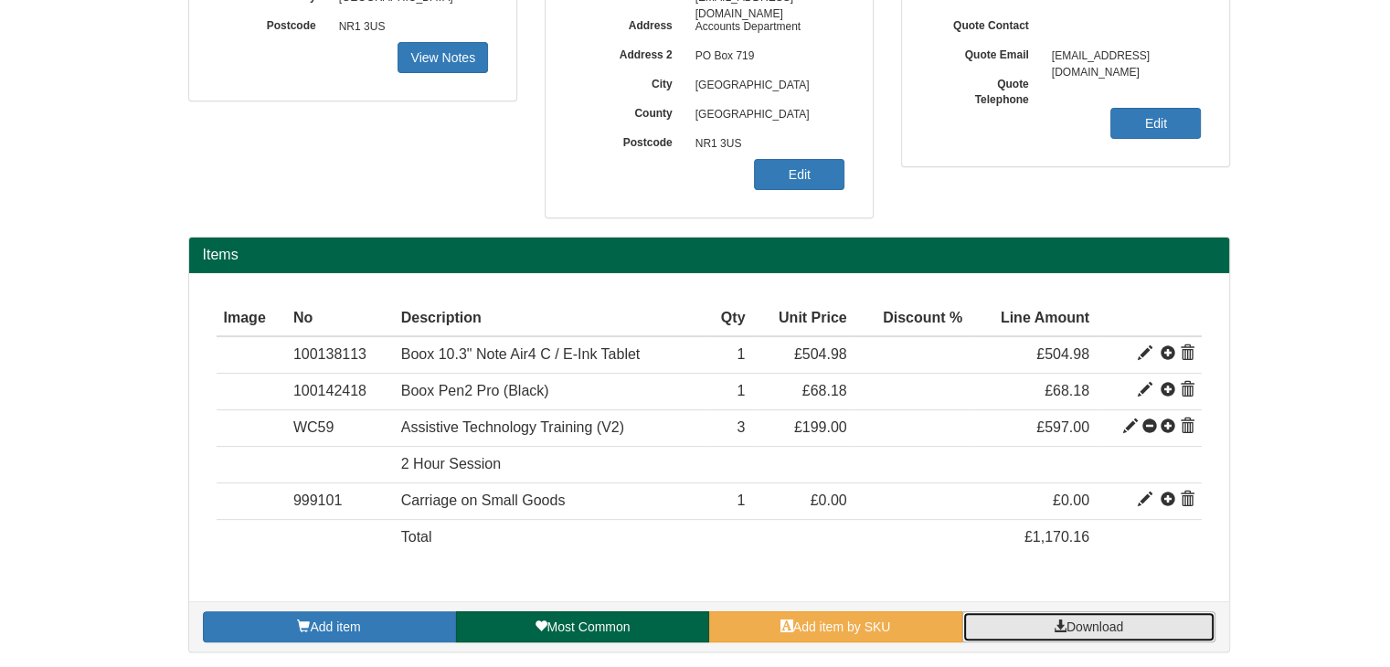
click at [1030, 622] on link "Download" at bounding box center [1088, 626] width 253 height 31
